Goal: Task Accomplishment & Management: Manage account settings

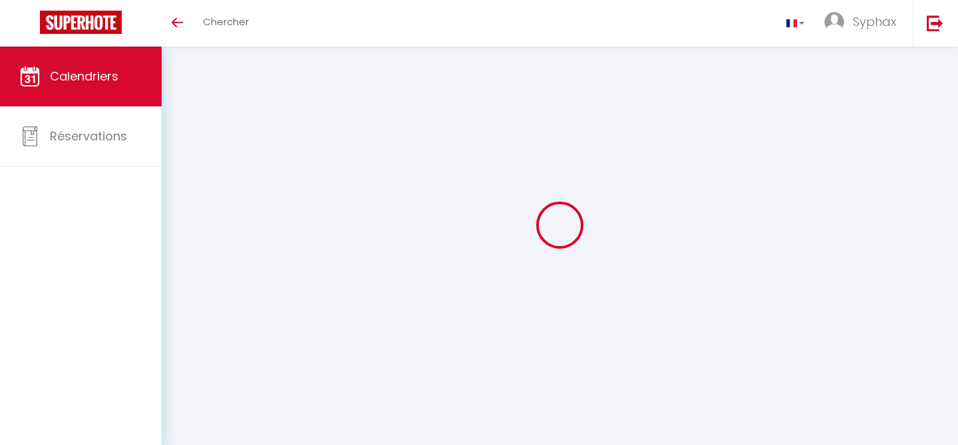
select select
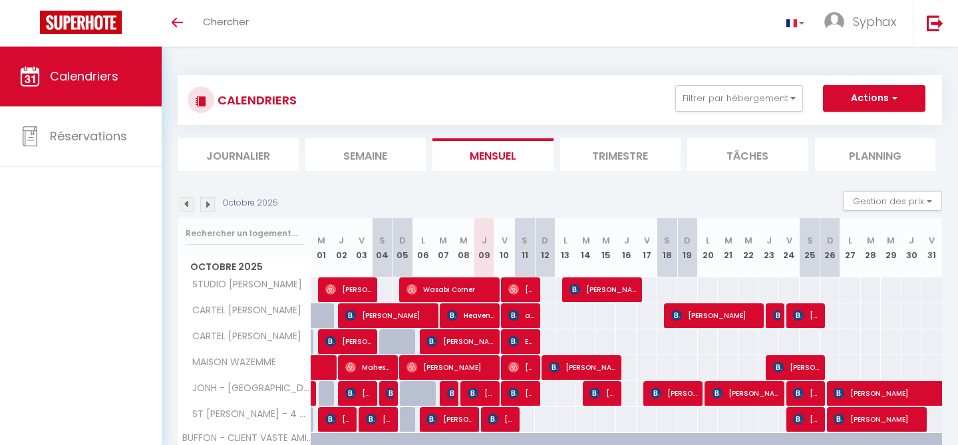
select select
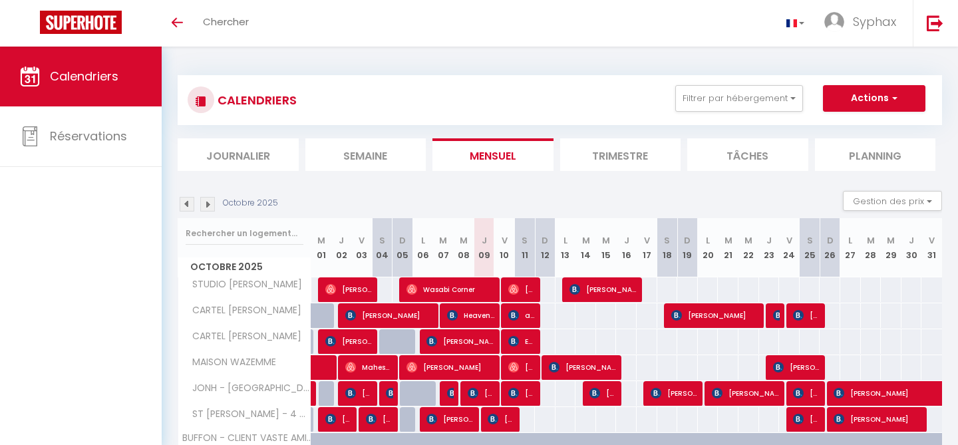
select select
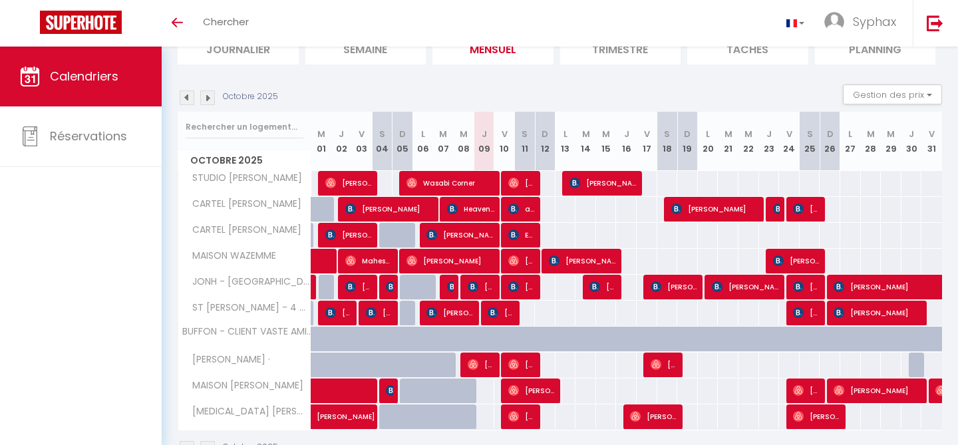
scroll to position [107, 0]
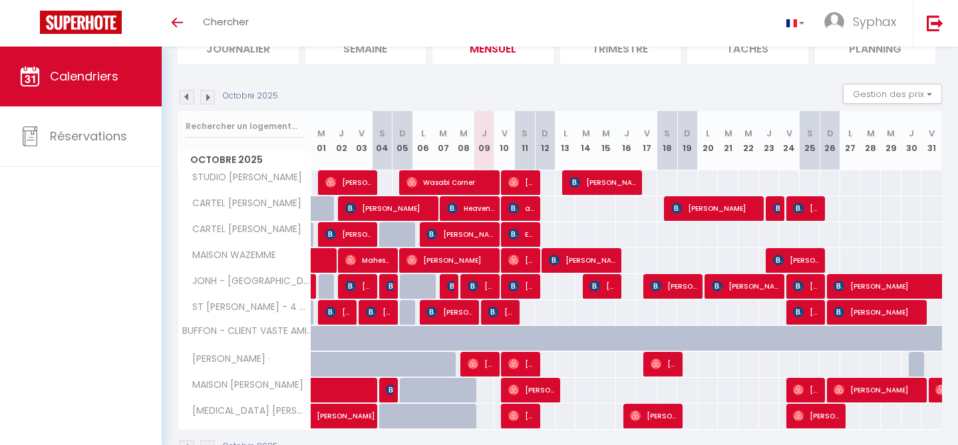
click at [477, 310] on div at bounding box center [469, 312] width 21 height 25
click at [466, 311] on span "[PERSON_NAME]" at bounding box center [451, 312] width 48 height 25
select select "OK"
select select "KO"
select select "0"
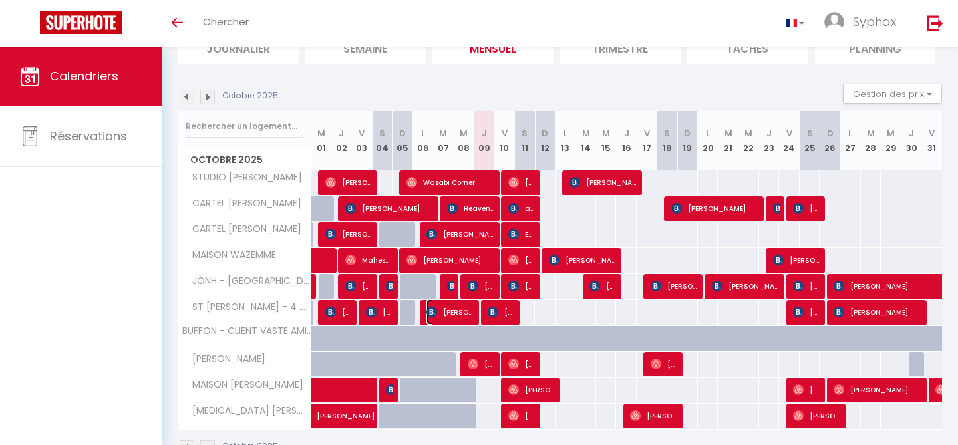
select select "0"
select select "1"
select select
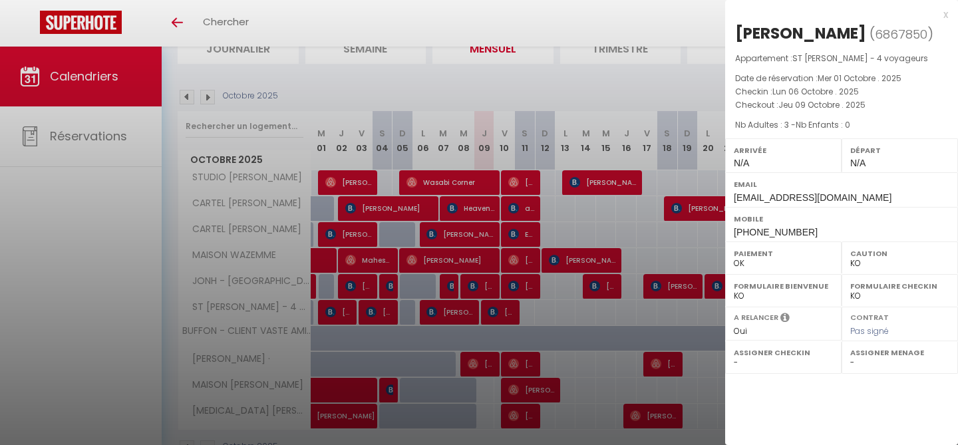
click at [943, 16] on div "x" at bounding box center [837, 15] width 223 height 16
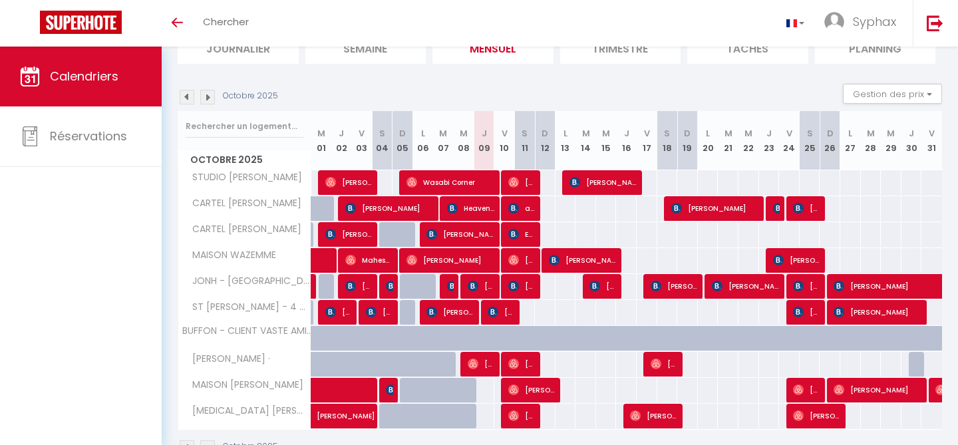
click at [495, 364] on div at bounding box center [489, 364] width 21 height 25
click at [486, 364] on span "[PERSON_NAME]" at bounding box center [481, 363] width 27 height 25
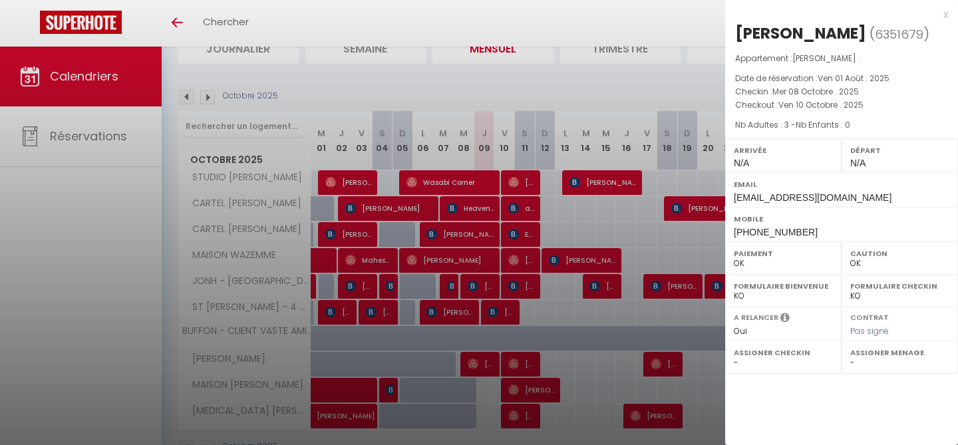
click at [944, 17] on div "x" at bounding box center [837, 15] width 223 height 16
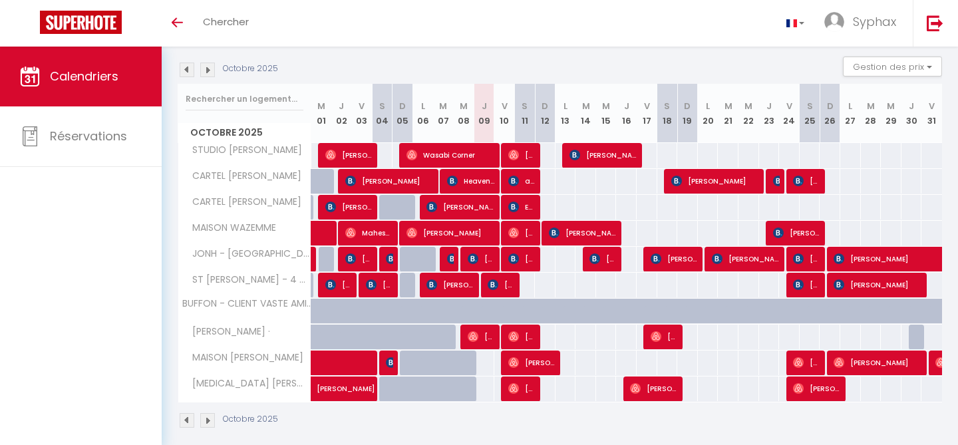
scroll to position [134, 0]
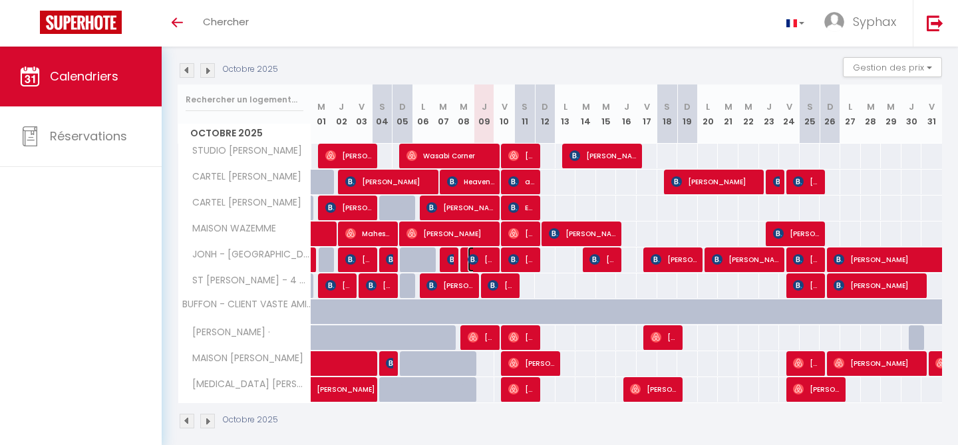
click at [485, 259] on span "[PERSON_NAME]" at bounding box center [481, 259] width 27 height 25
select select "KO"
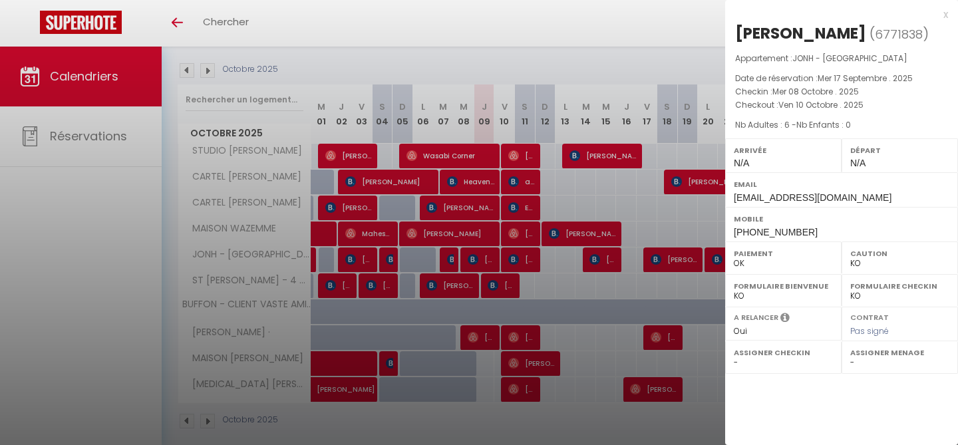
click at [943, 13] on div "x" at bounding box center [837, 15] width 223 height 16
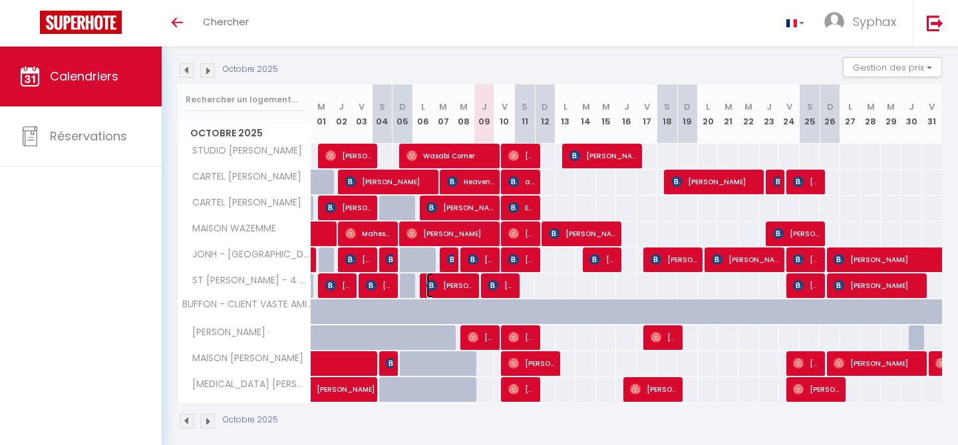
click at [469, 286] on span "[PERSON_NAME]" at bounding box center [451, 285] width 48 height 25
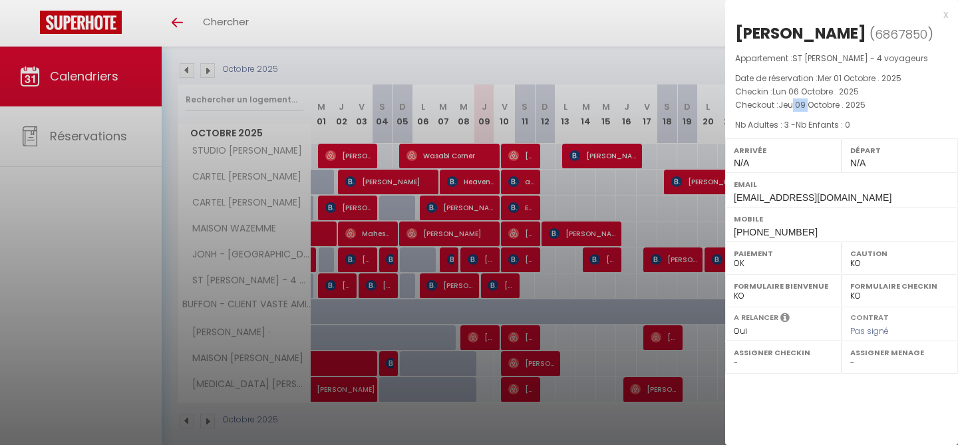
drag, startPoint x: 811, startPoint y: 148, endPoint x: 794, endPoint y: 148, distance: 16.6
click at [794, 110] on span "Jeu 09 Octobre . 2025" at bounding box center [822, 104] width 87 height 11
click at [945, 17] on div "x" at bounding box center [837, 15] width 223 height 16
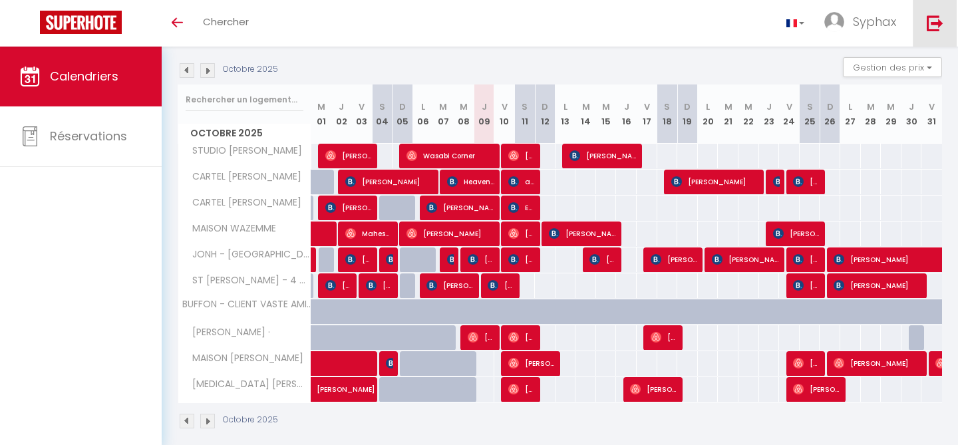
click at [946, 12] on link at bounding box center [935, 23] width 44 height 47
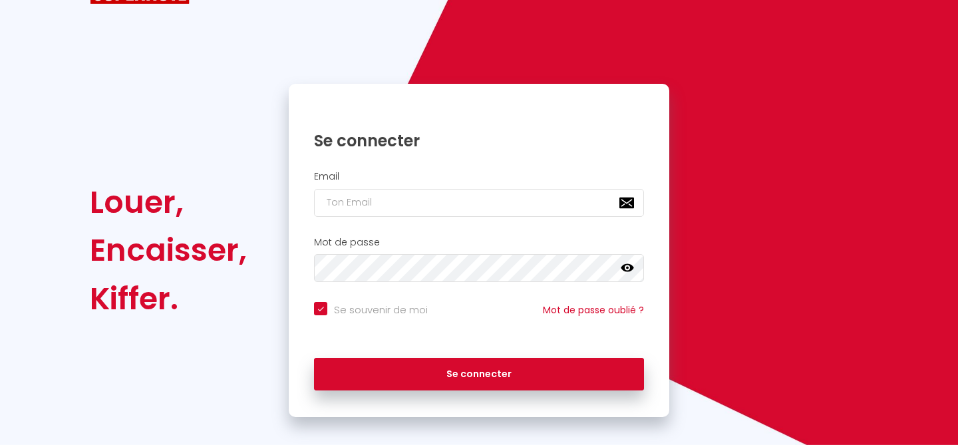
checkbox input "true"
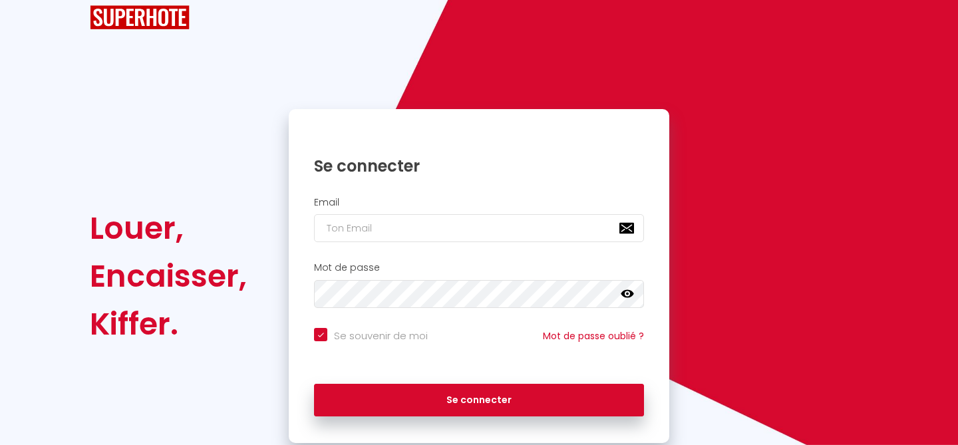
scroll to position [72, 0]
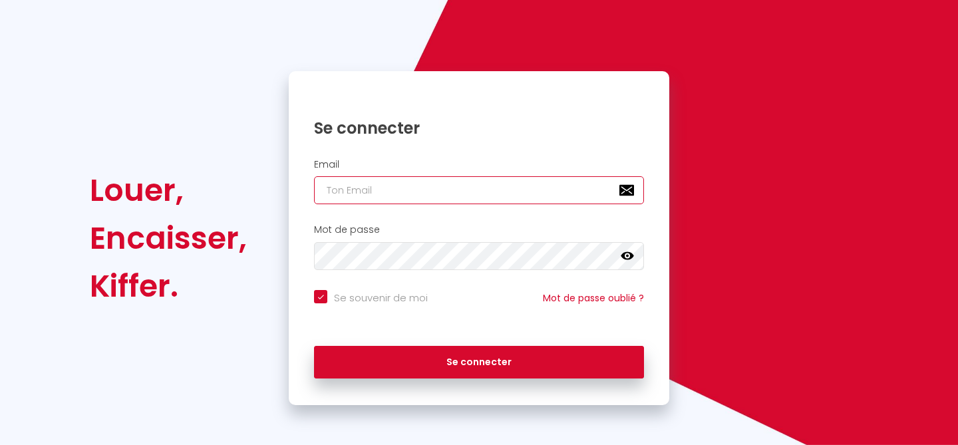
type input "[EMAIL_ADDRESS][DOMAIN_NAME]"
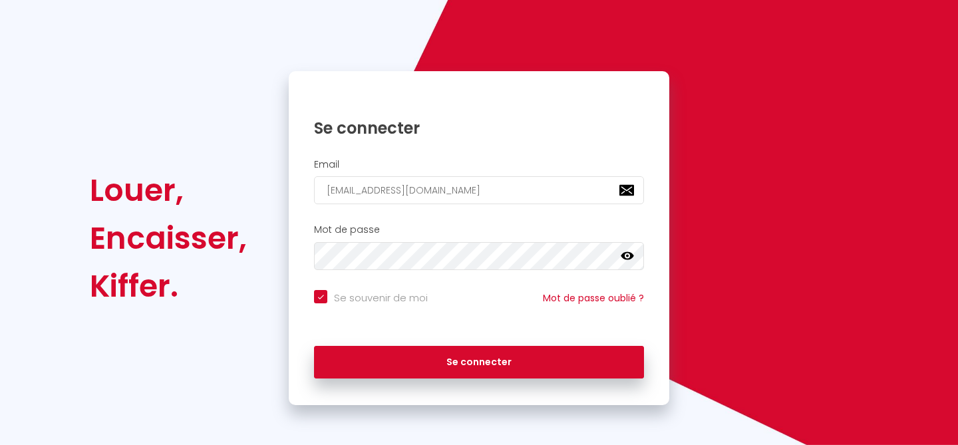
checkbox input "true"
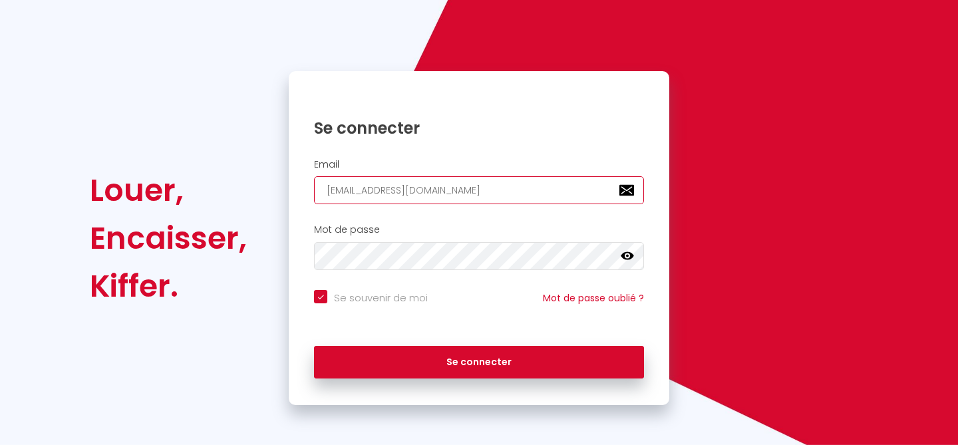
click at [506, 181] on input "[EMAIL_ADDRESS][DOMAIN_NAME]" at bounding box center [479, 190] width 330 height 28
type input "[EMAIL_ADDRESS][DOMAIN_NAME]"
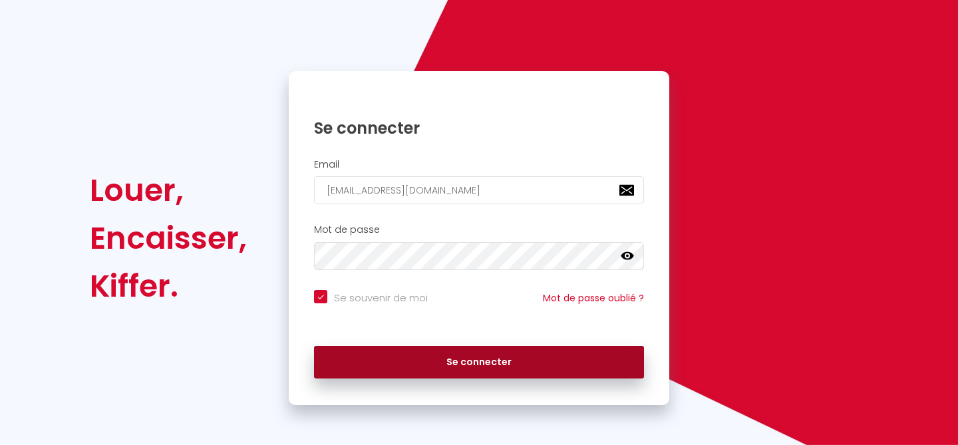
click at [463, 370] on button "Se connecter" at bounding box center [479, 362] width 330 height 33
checkbox input "true"
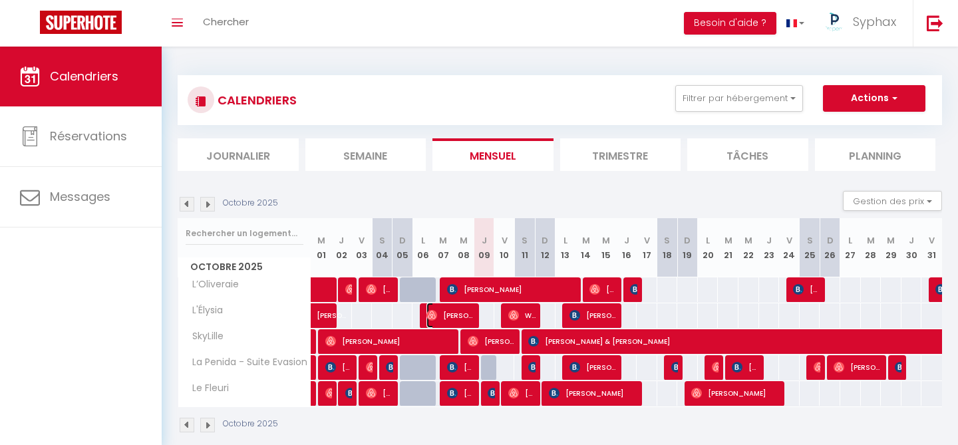
click at [463, 316] on span "[PERSON_NAME]" at bounding box center [451, 315] width 48 height 25
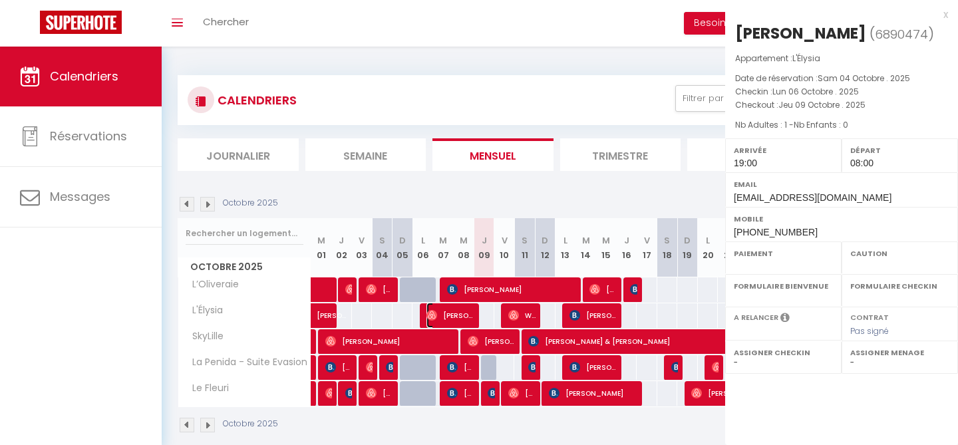
select select "OK"
select select "1"
select select "0"
select select "1"
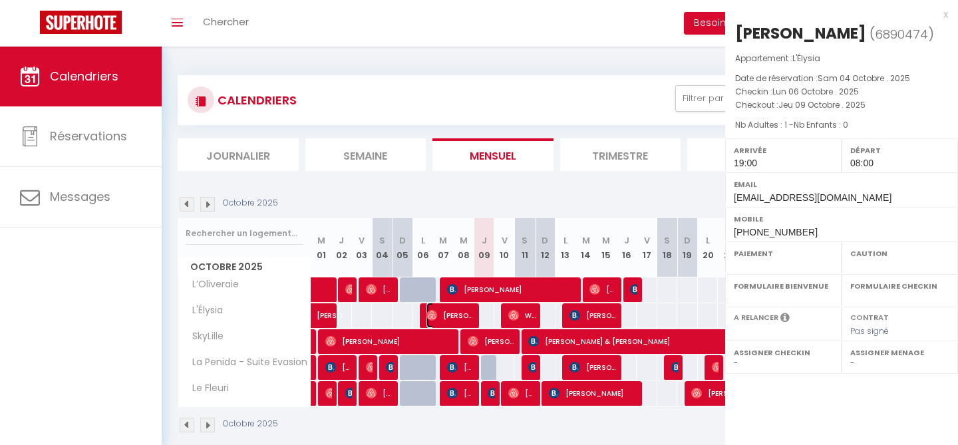
select select
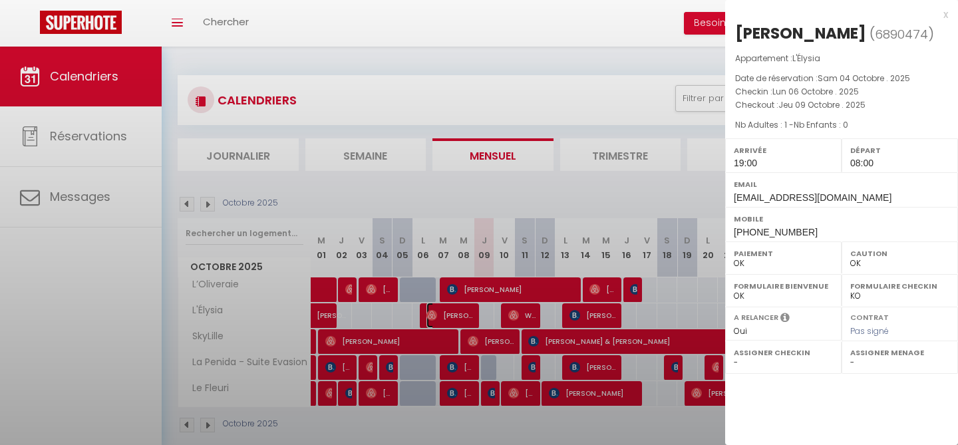
select select "35023"
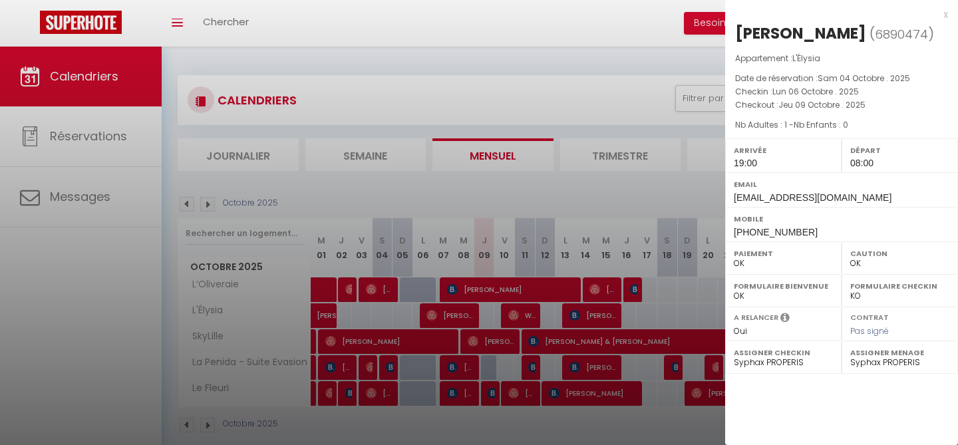
click at [947, 15] on div "x" at bounding box center [837, 15] width 223 height 16
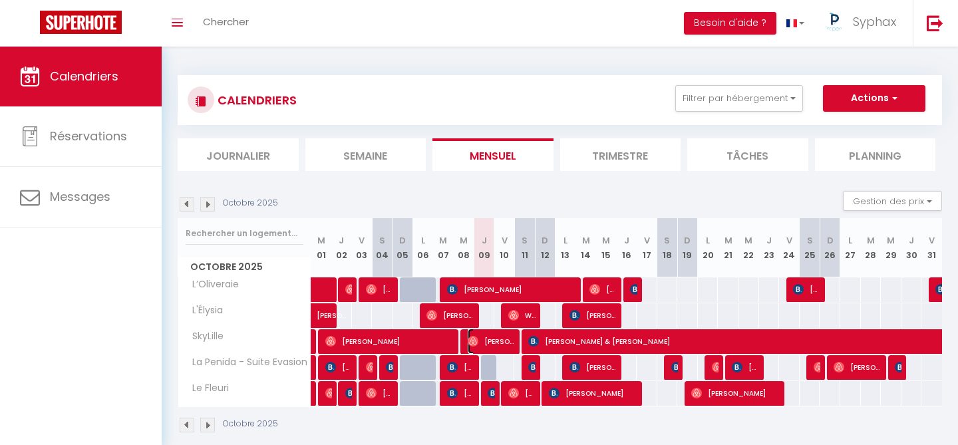
click at [506, 336] on span "[PERSON_NAME]" at bounding box center [492, 341] width 48 height 25
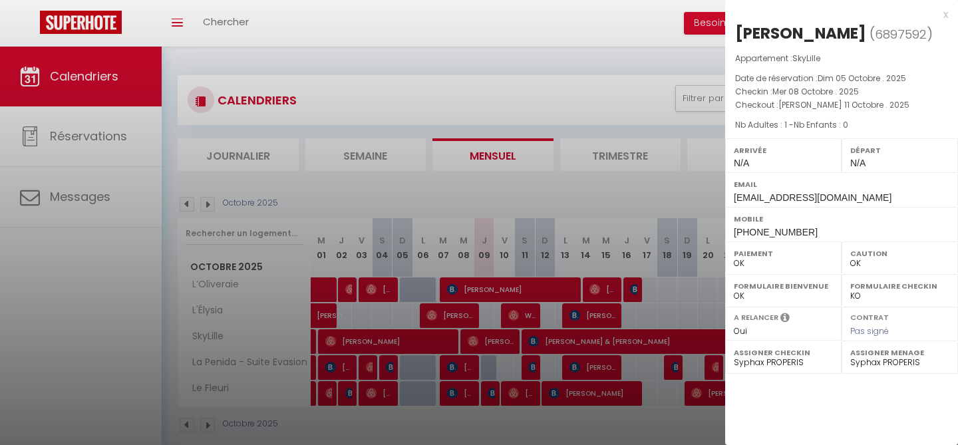
click at [947, 16] on div "x" at bounding box center [837, 15] width 223 height 16
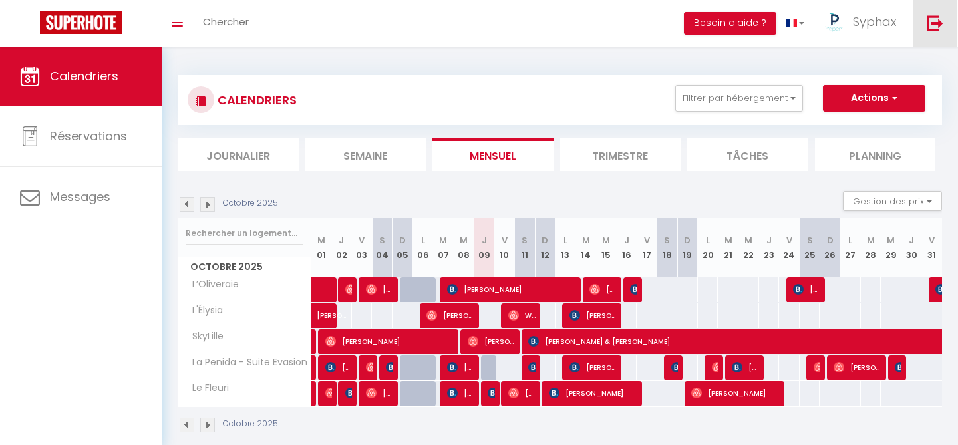
click at [931, 26] on img at bounding box center [935, 23] width 17 height 17
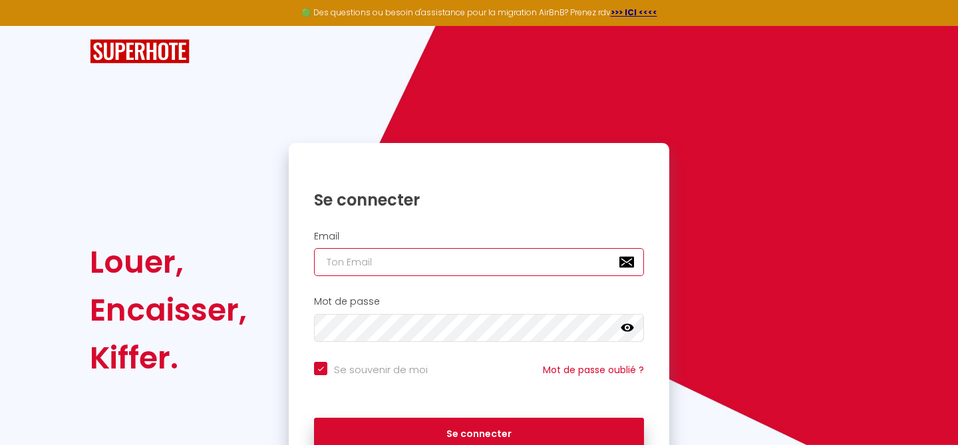
type input "[EMAIL_ADDRESS][DOMAIN_NAME]"
checkbox input "true"
click at [531, 260] on input "[EMAIL_ADDRESS][DOMAIN_NAME]" at bounding box center [479, 262] width 330 height 28
type input "[EMAIL_ADDRESS][DOMAIN_NAME]"
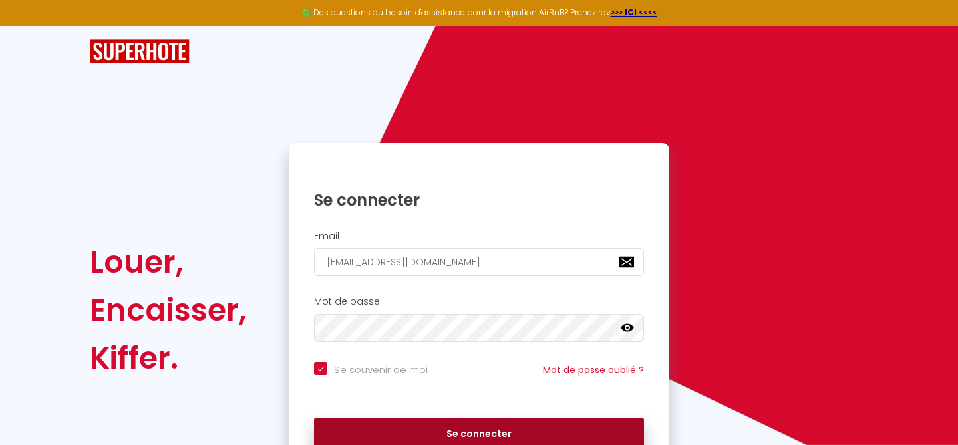
click at [447, 425] on button "Se connecter" at bounding box center [479, 434] width 330 height 33
checkbox input "true"
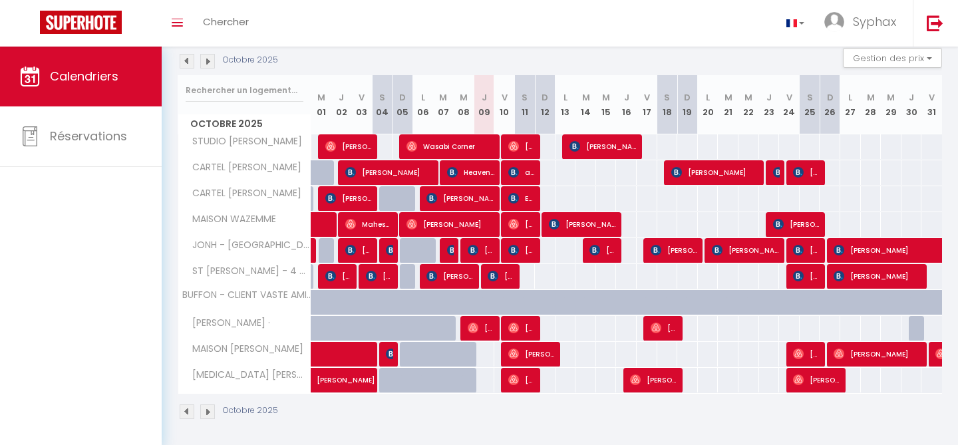
scroll to position [146, 0]
